Goal: Use online tool/utility: Use online tool/utility

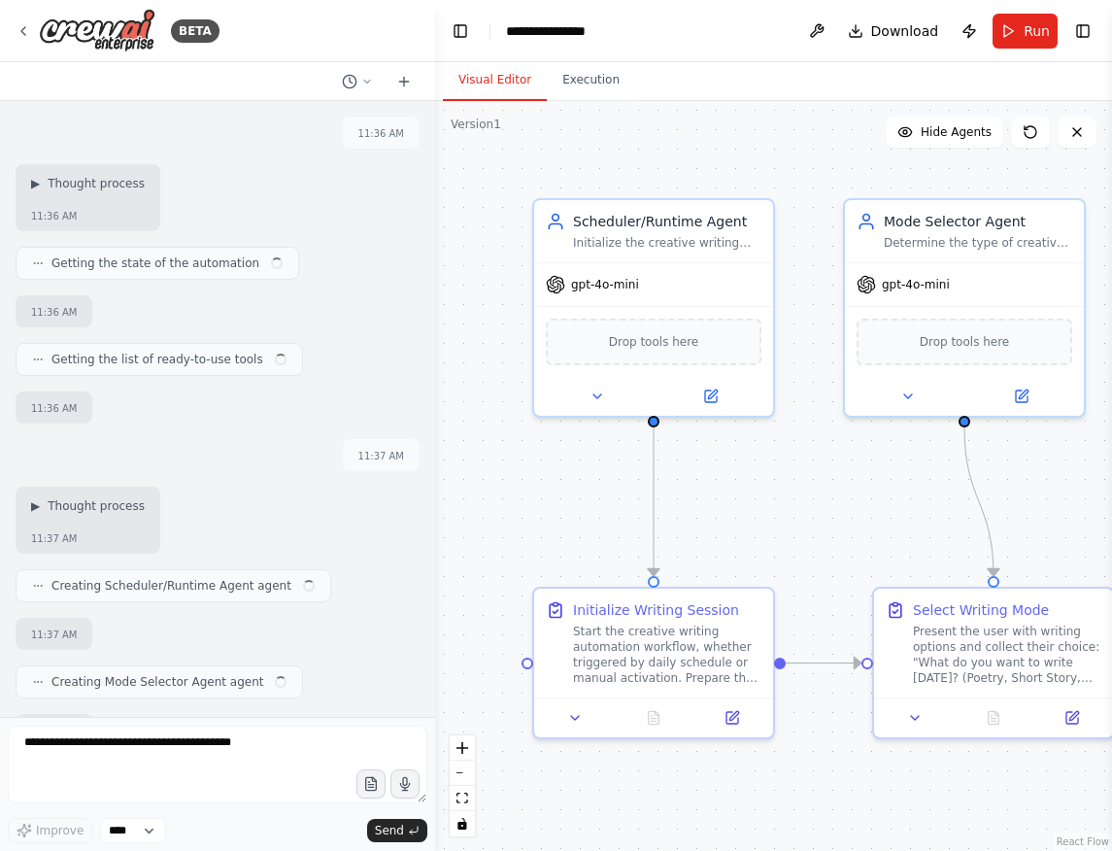
scroll to position [4628, 0]
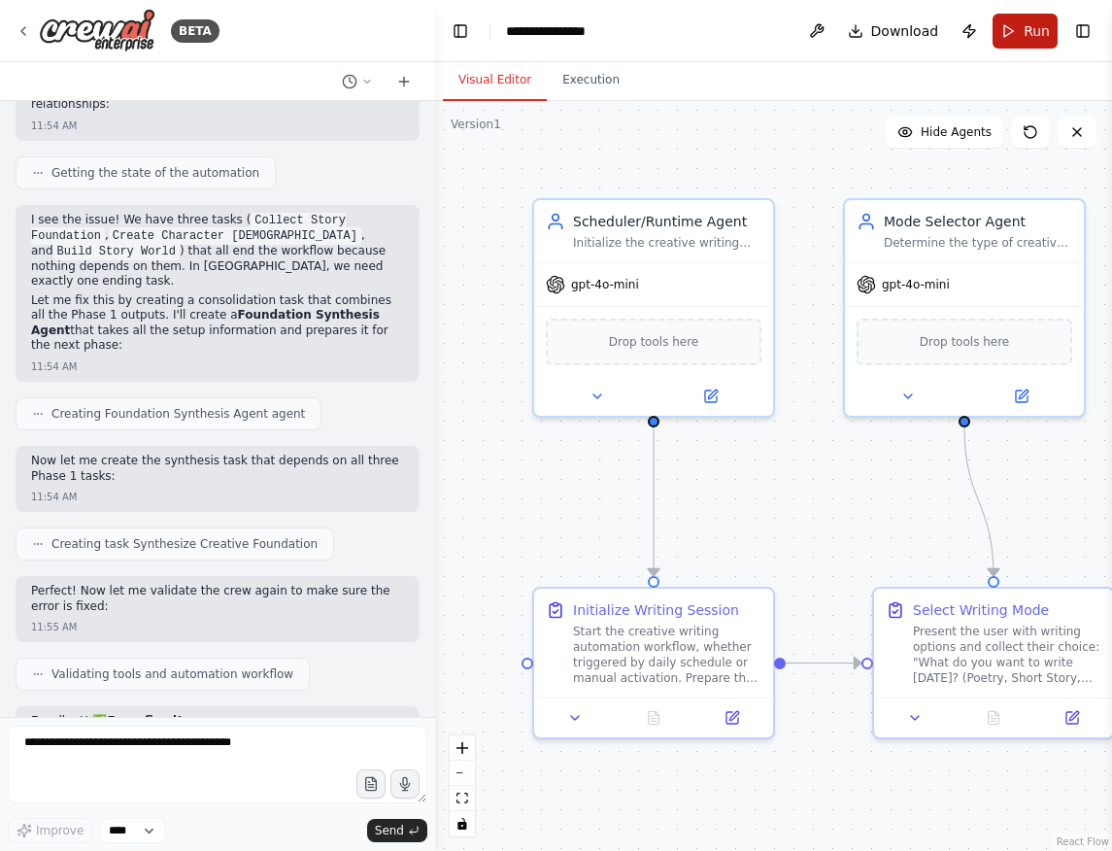
click at [1018, 26] on button "Run" at bounding box center [1025, 31] width 65 height 35
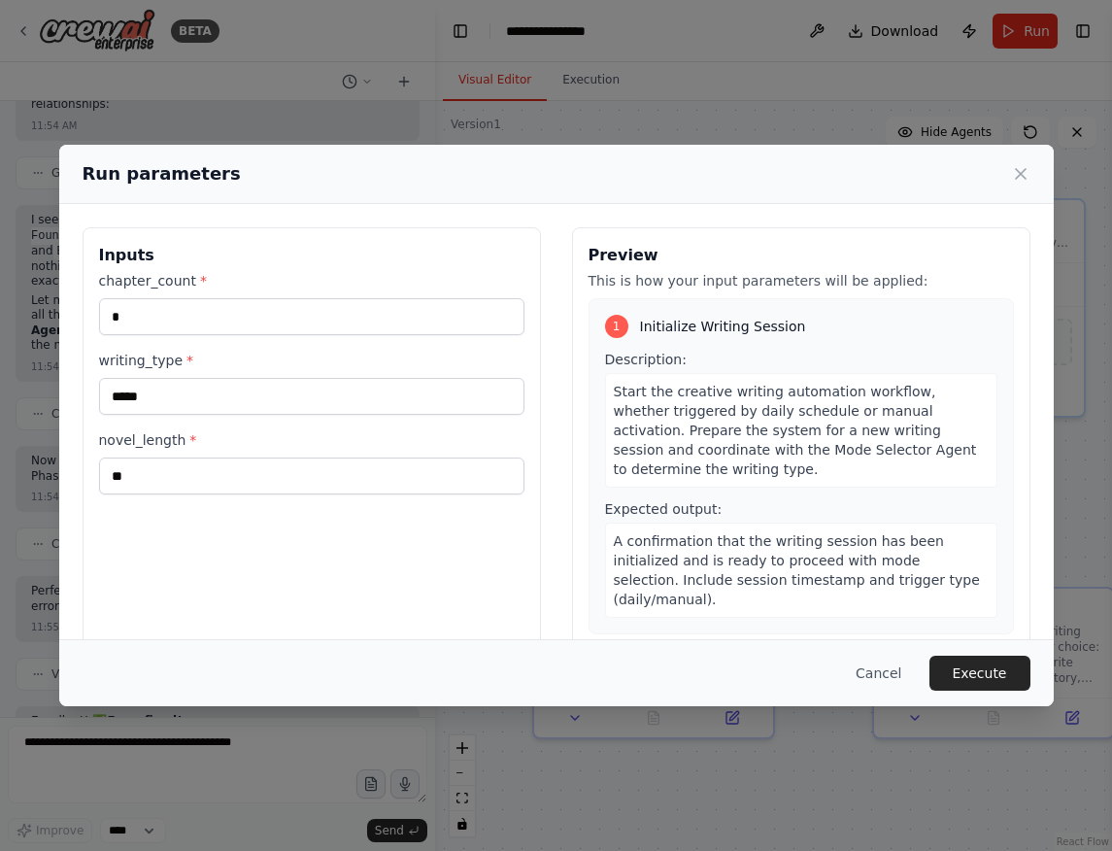
scroll to position [0, 0]
click at [1023, 174] on icon at bounding box center [1020, 173] width 19 height 19
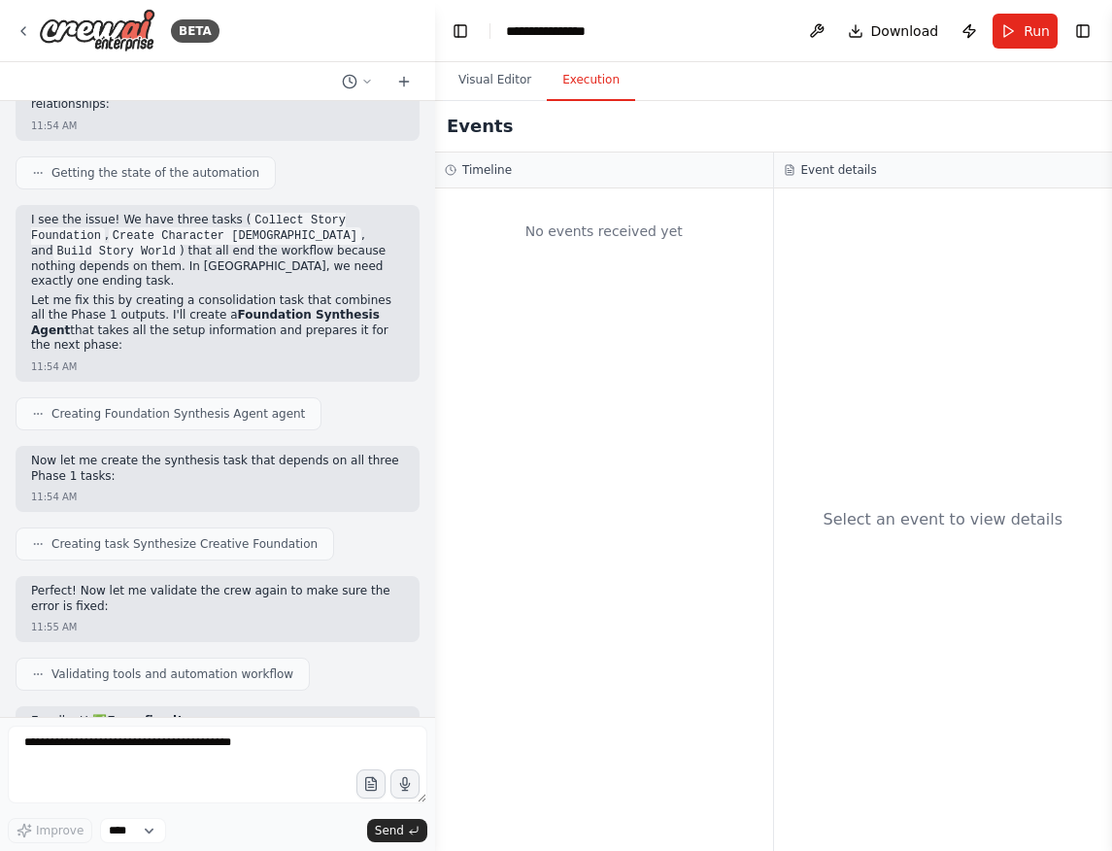
click at [583, 81] on button "Execution" at bounding box center [591, 80] width 88 height 41
click at [507, 86] on button "Visual Editor" at bounding box center [495, 80] width 104 height 41
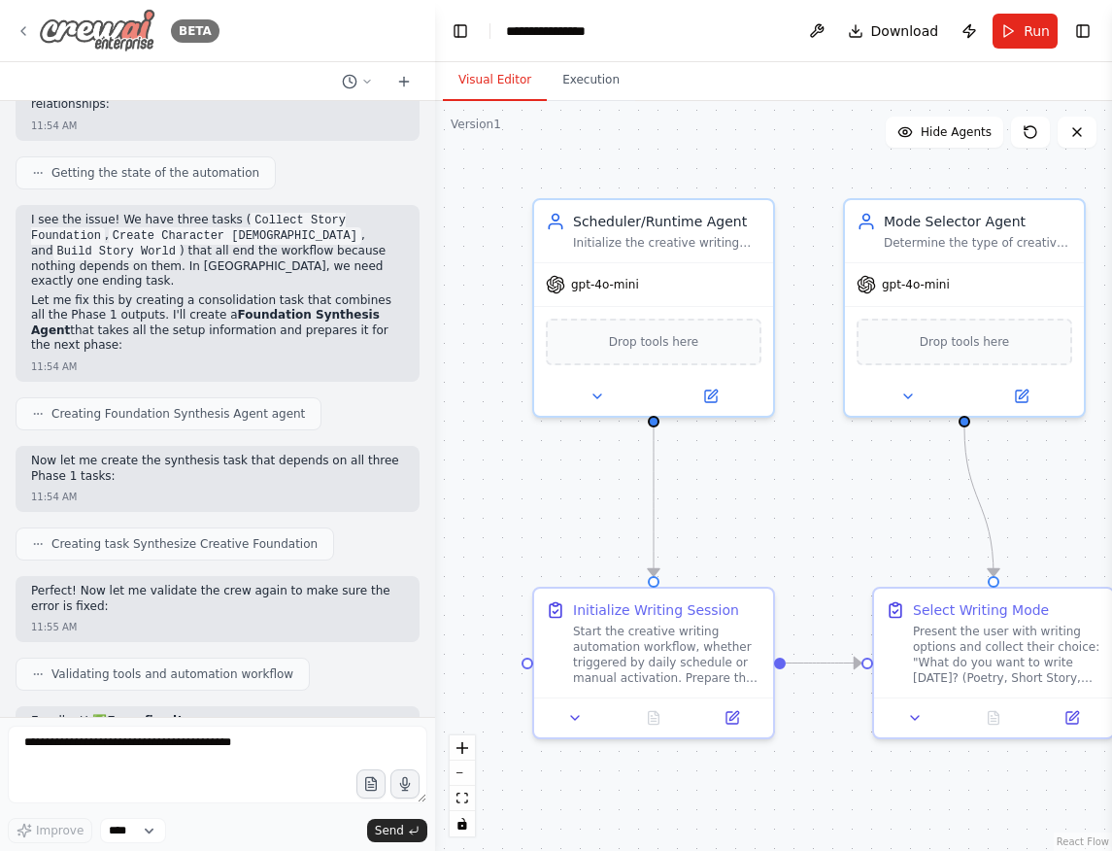
click at [24, 23] on icon at bounding box center [24, 31] width 16 height 16
click at [23, 25] on icon at bounding box center [24, 31] width 16 height 16
click at [1030, 28] on span "Run" at bounding box center [1037, 30] width 26 height 19
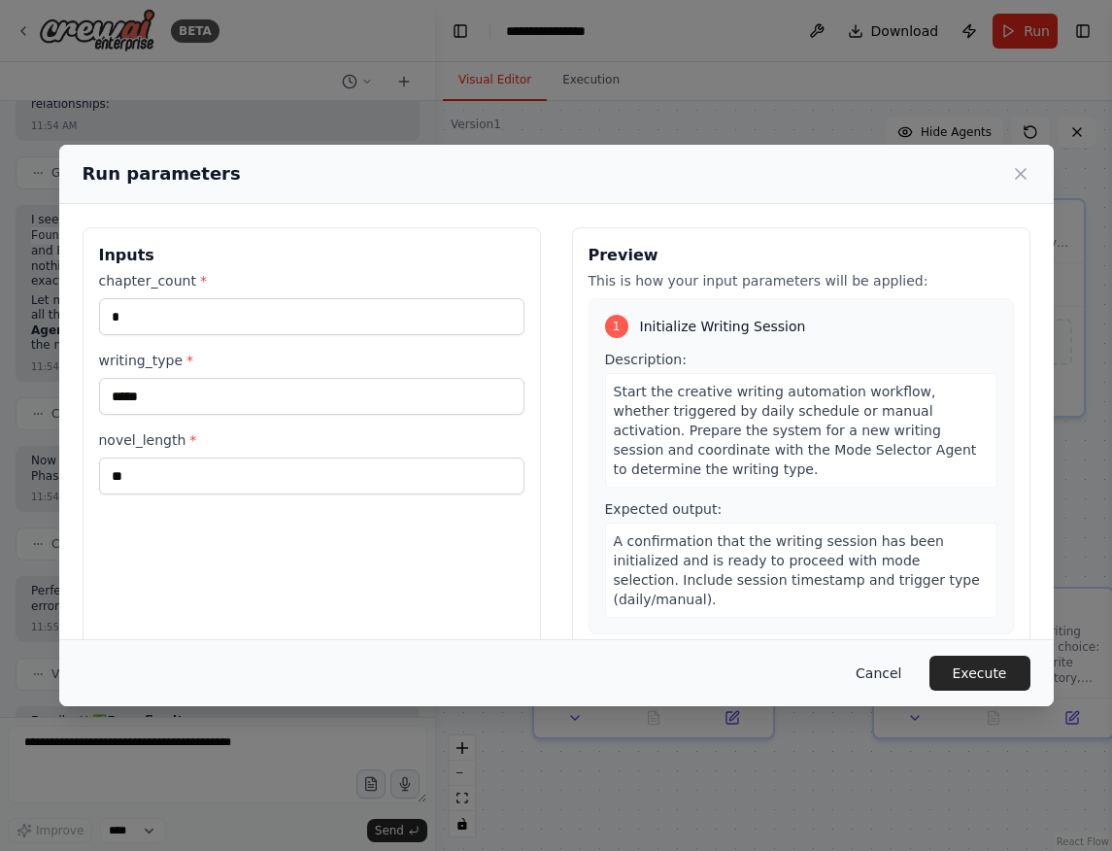
click at [872, 680] on button "Cancel" at bounding box center [878, 673] width 77 height 35
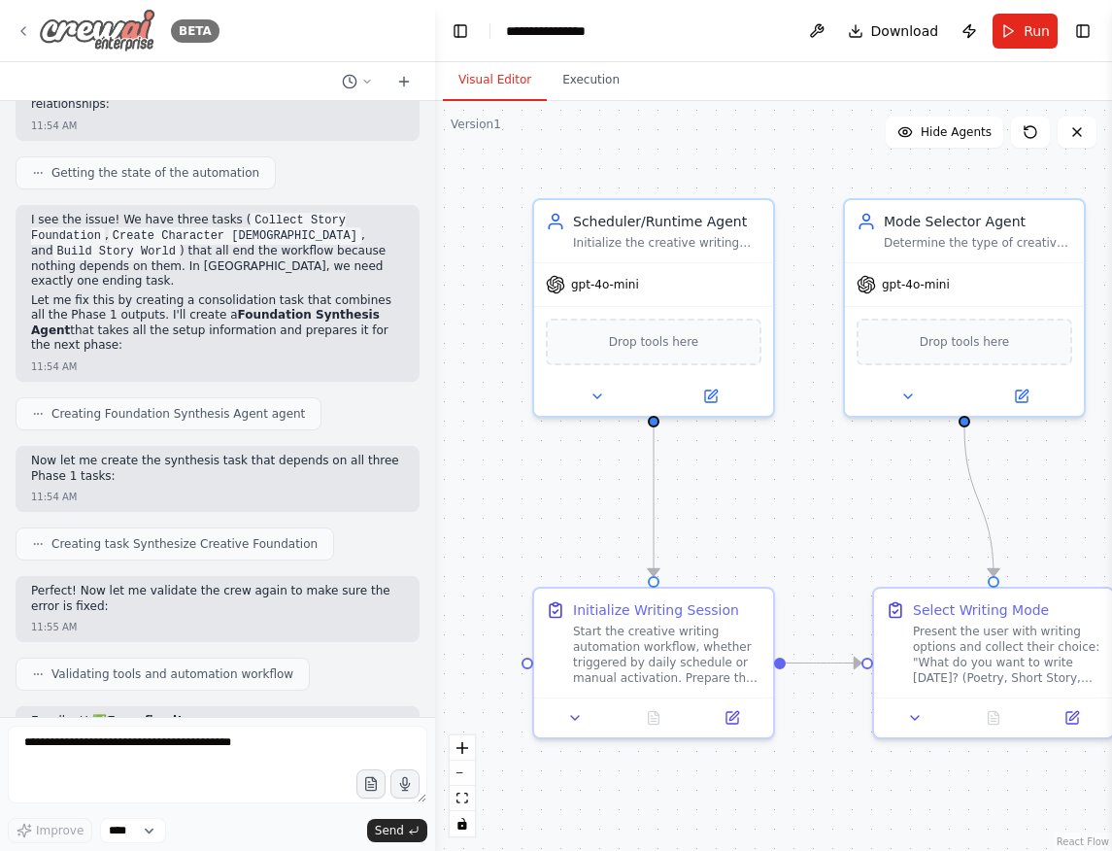
click at [26, 31] on icon at bounding box center [24, 31] width 16 height 16
click at [131, 33] on img at bounding box center [97, 31] width 117 height 44
click at [360, 79] on button at bounding box center [357, 81] width 47 height 23
click at [400, 128] on span "Today 11:36 AM" at bounding box center [386, 122] width 82 height 16
click at [397, 92] on button at bounding box center [403, 81] width 31 height 23
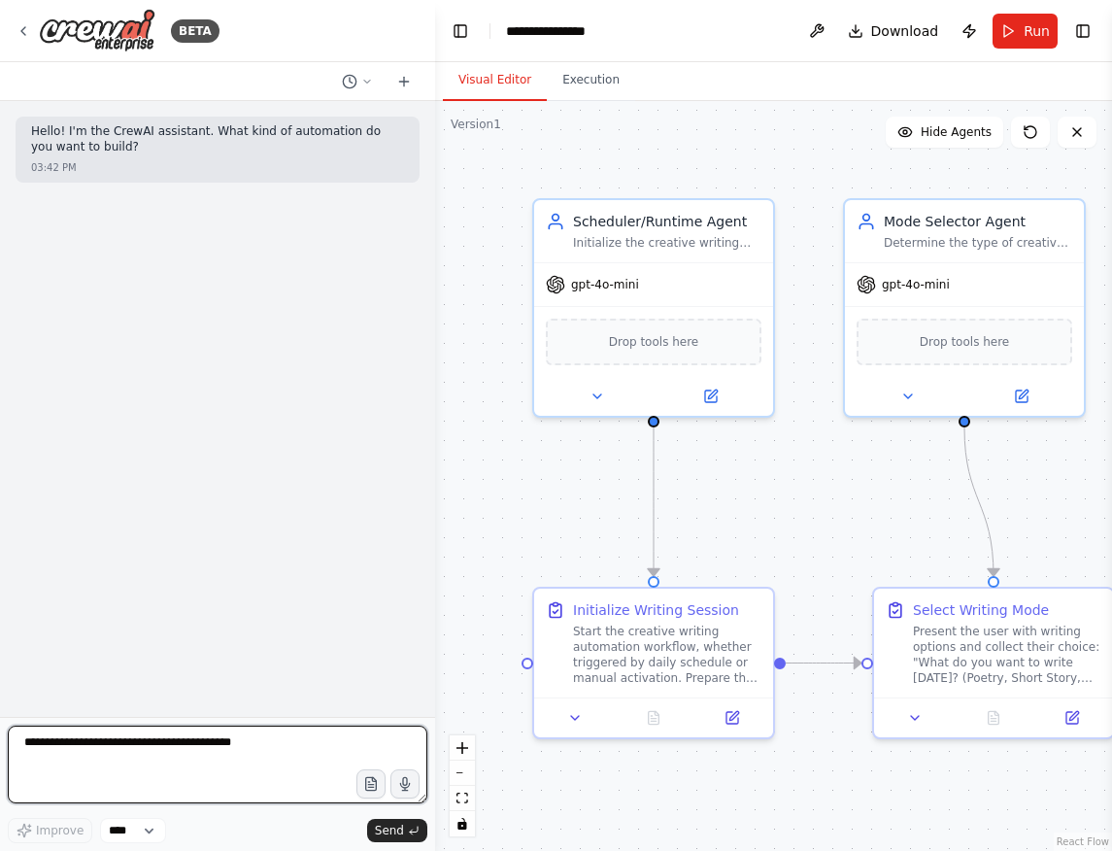
click at [123, 756] on textarea at bounding box center [218, 764] width 420 height 78
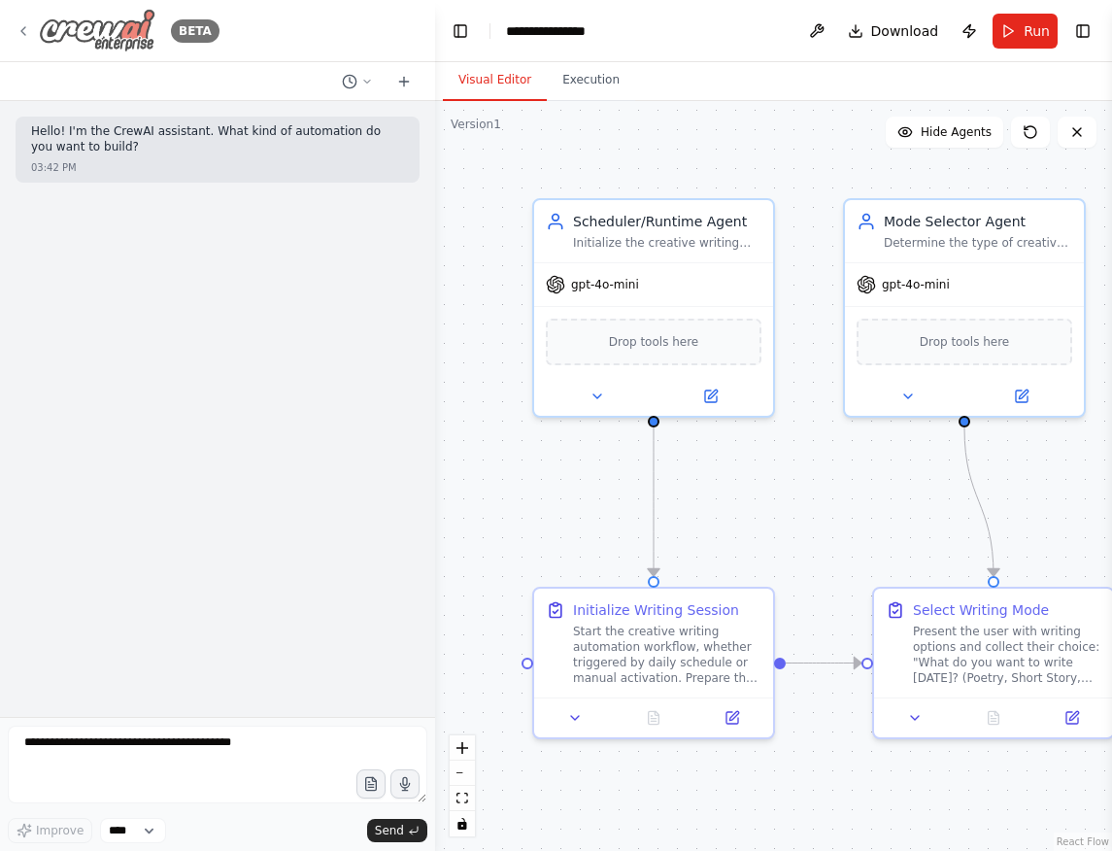
click at [28, 39] on div "BETA" at bounding box center [118, 31] width 204 height 44
